Goal: Task Accomplishment & Management: Manage account settings

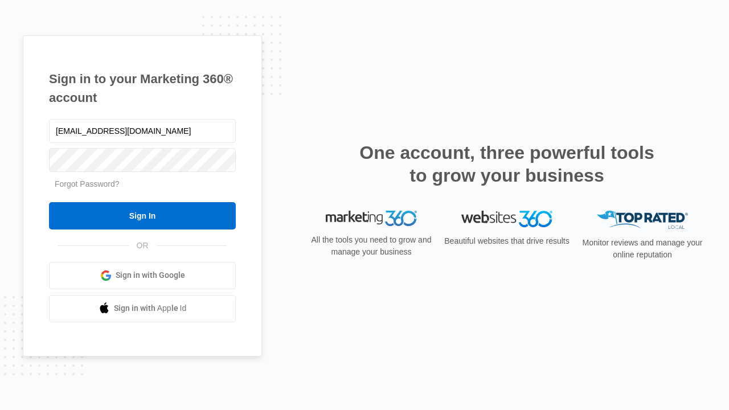
type input "[EMAIL_ADDRESS][DOMAIN_NAME]"
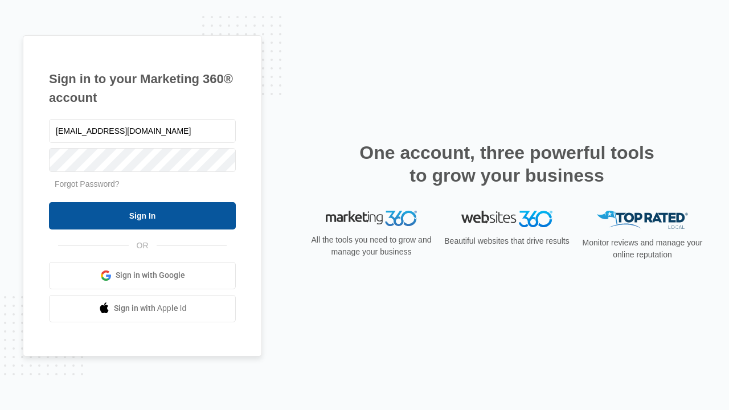
click at [142, 215] on input "Sign In" at bounding box center [142, 215] width 187 height 27
